Goal: Communication & Community: Answer question/provide support

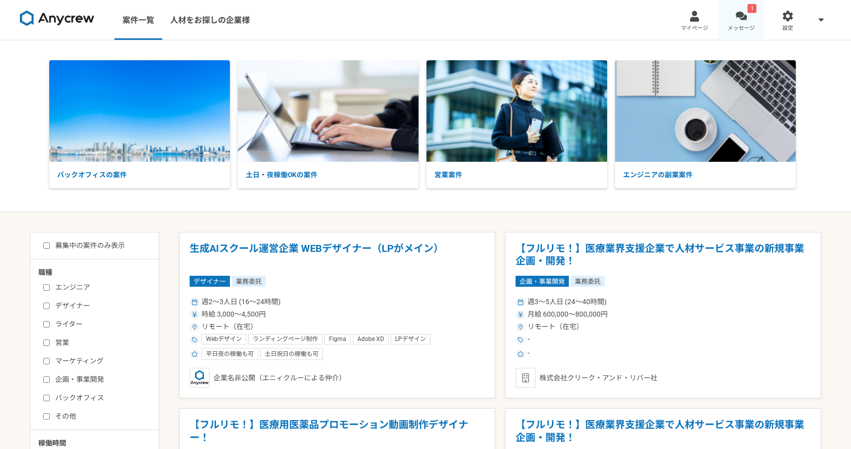
click at [736, 22] on link "1 メッセージ" at bounding box center [742, 20] width 47 height 40
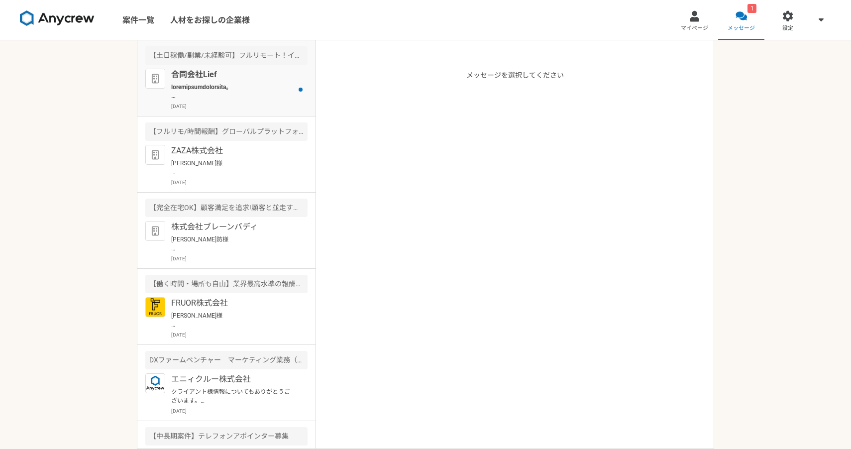
click at [273, 91] on p at bounding box center [232, 92] width 123 height 18
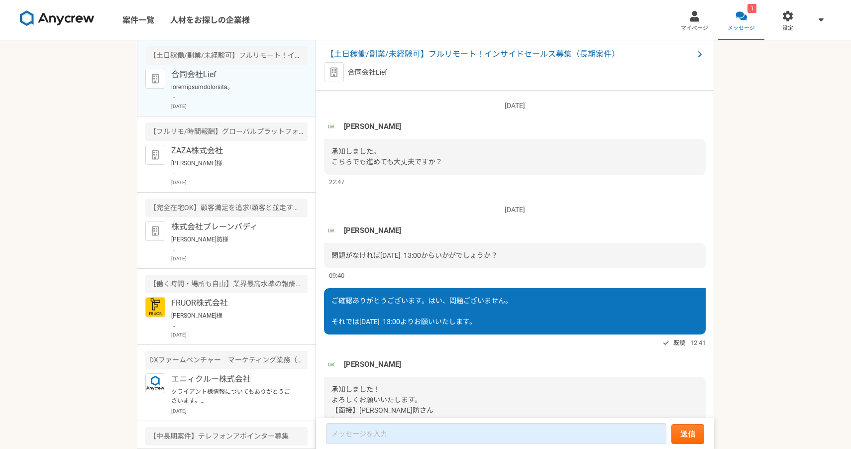
scroll to position [664, 0]
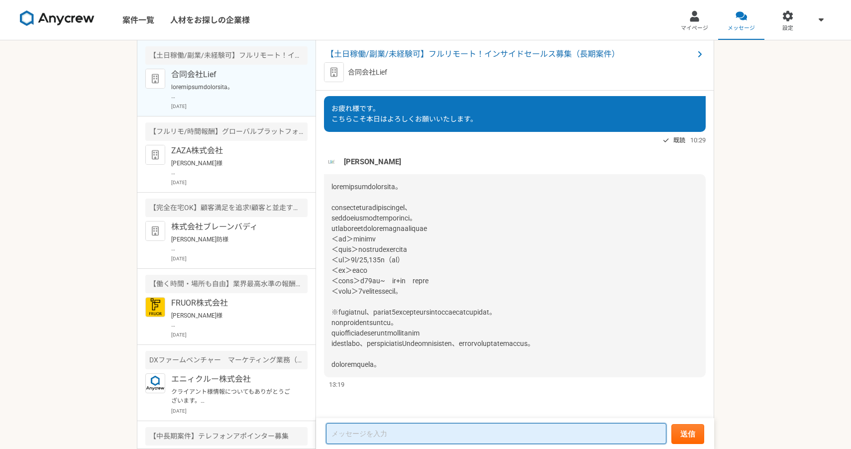
click at [383, 431] on textarea at bounding box center [496, 433] width 341 height 21
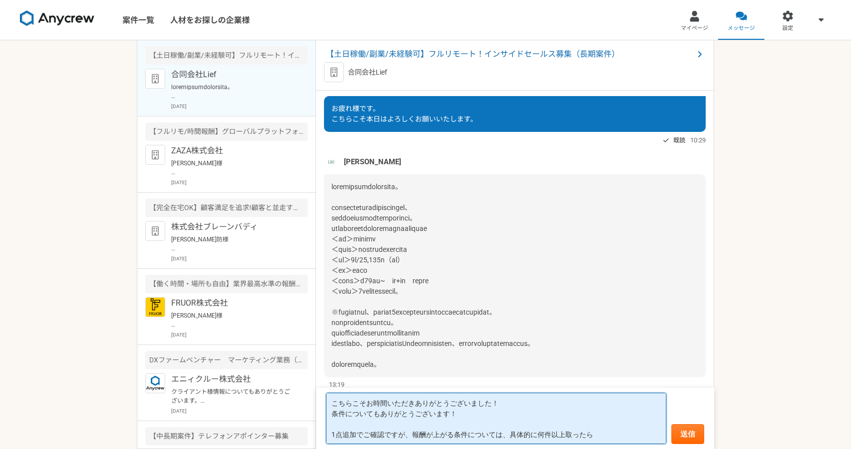
click at [537, 434] on textarea "こちらこそお時間いただきありがとうございました！ 条件についてもありがとうございます！ 1点追加でご確認ですが、報酬が上がる条件については、具体的に何件以上取…" at bounding box center [496, 418] width 341 height 51
click at [637, 432] on textarea "こちらこそお時間いただきありがとうございました！ 条件についてもありがとうございます！ 1点追加でご確認ですが、報酬が上がる条件については、具体的に「何件以上…" at bounding box center [496, 418] width 341 height 51
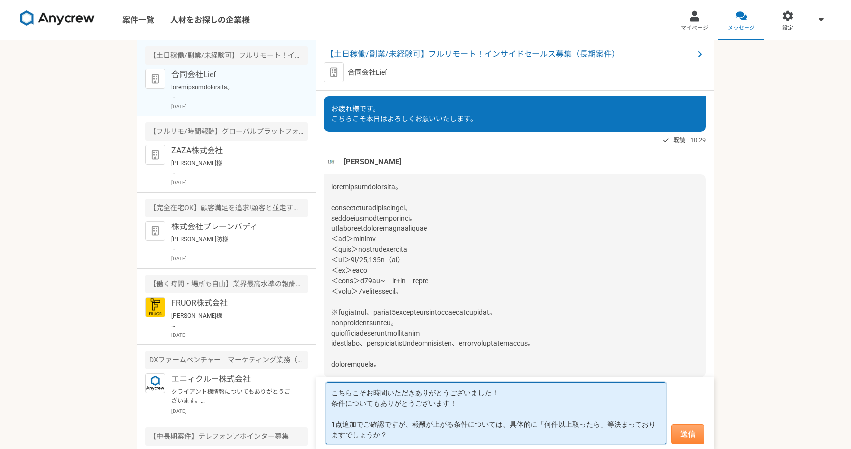
type textarea "こちらこそお時間いただきありがとうございました！ 条件についてもありがとうございます！ 1点追加でご確認ですが、報酬が上がる条件については、具体的に「何件以上…"
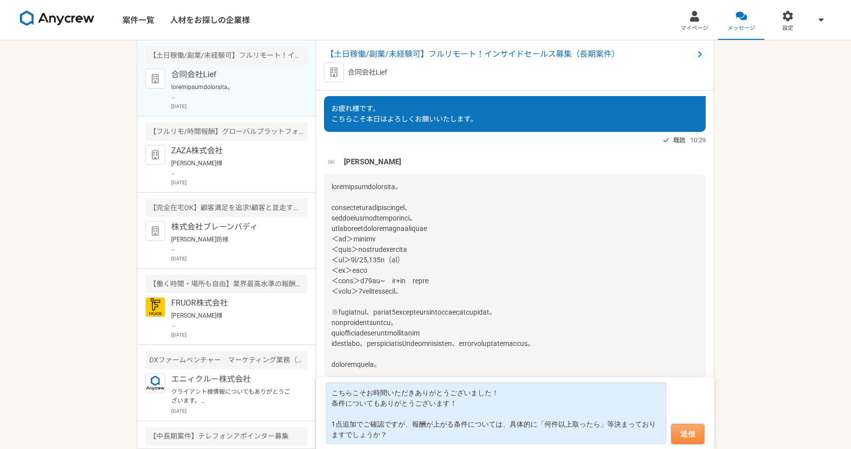
click at [695, 433] on button "送信" at bounding box center [688, 434] width 33 height 20
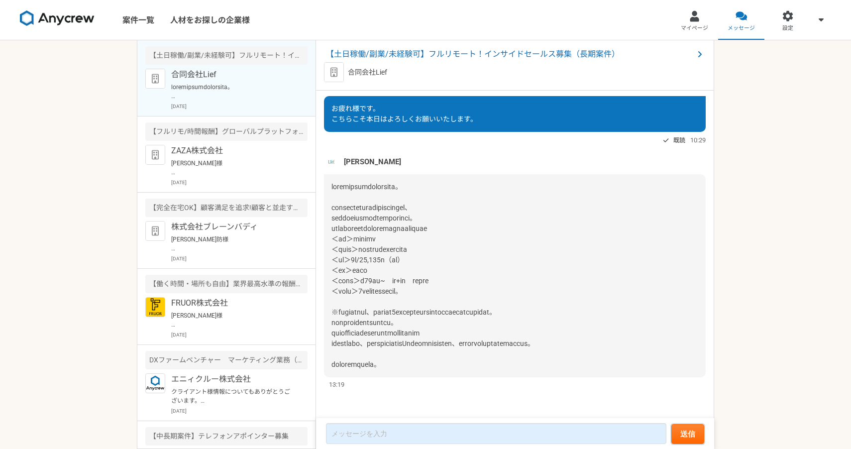
scroll to position [647, 0]
